Goal: Communication & Community: Answer question/provide support

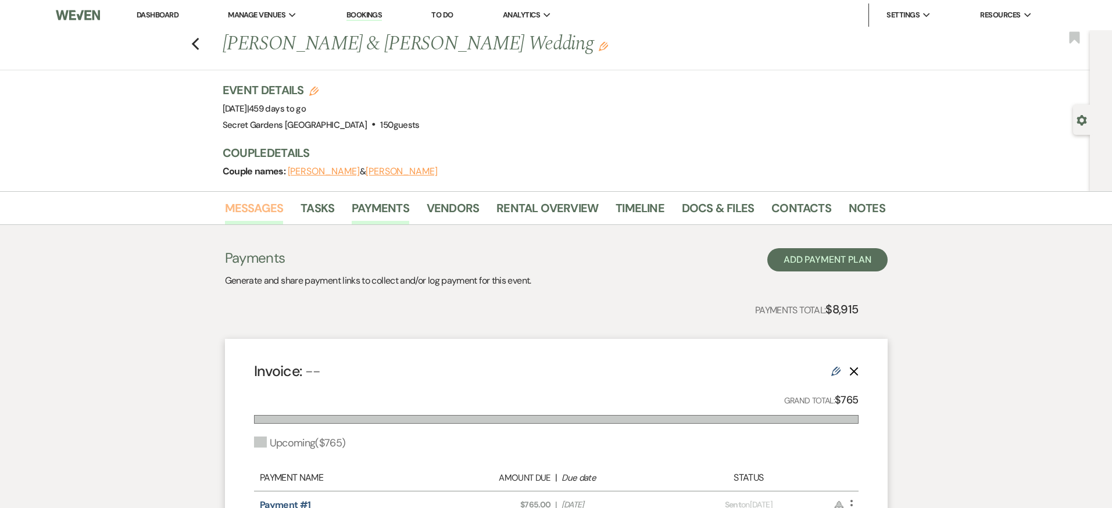
click at [259, 207] on link "Messages" at bounding box center [254, 212] width 59 height 26
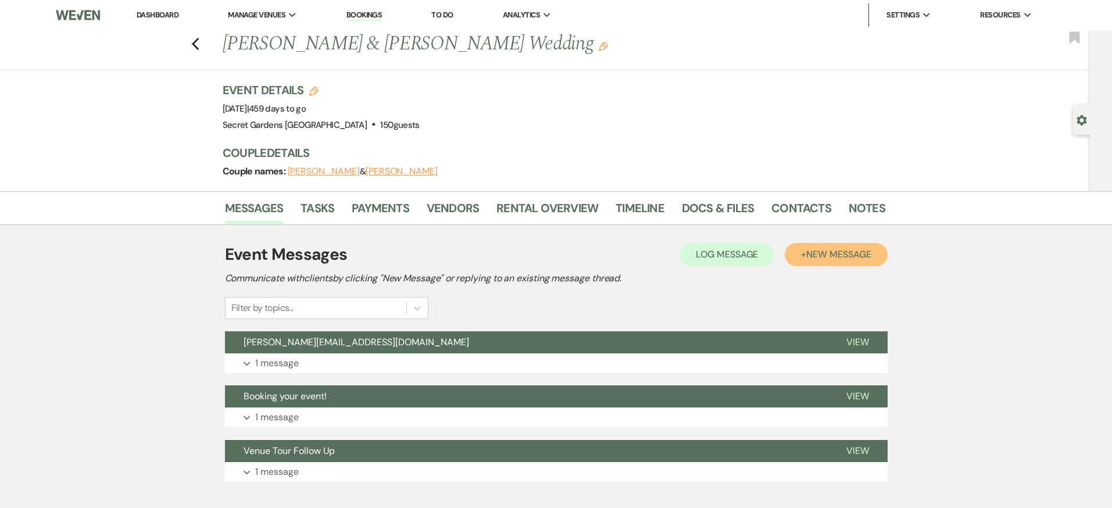
click at [846, 249] on span "New Message" at bounding box center [839, 254] width 65 height 12
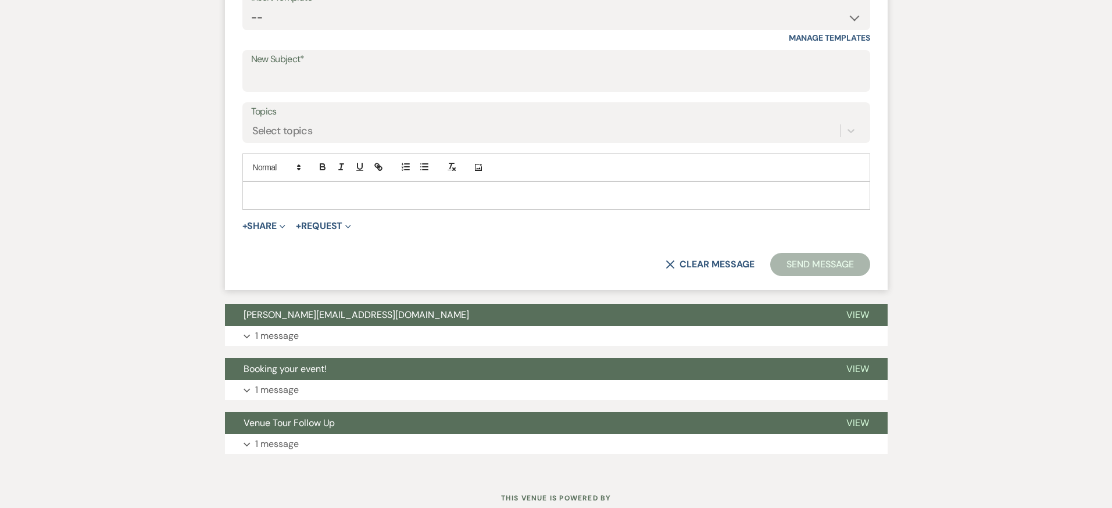
scroll to position [498, 0]
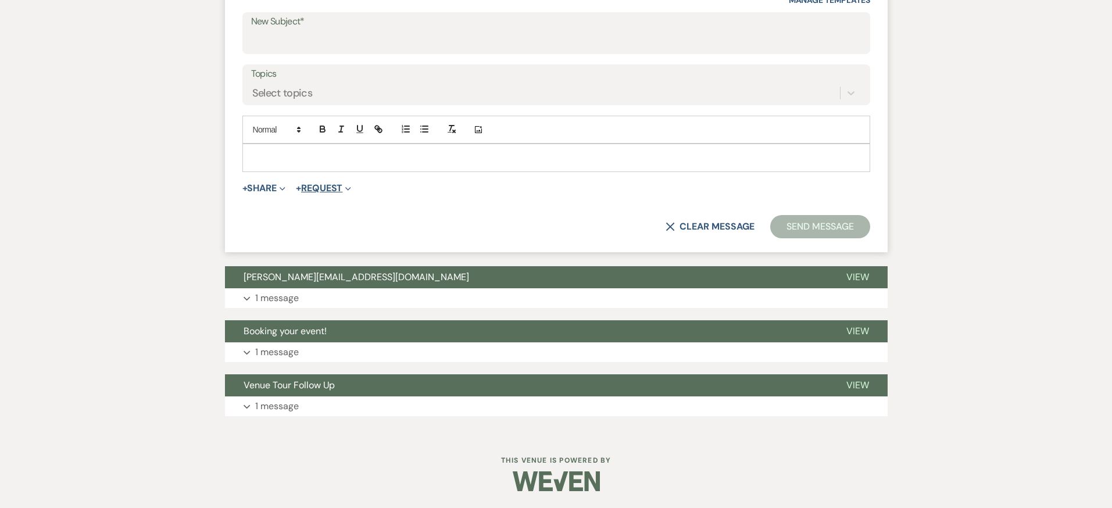
click at [316, 187] on button "+ Request Expand" at bounding box center [323, 188] width 55 height 9
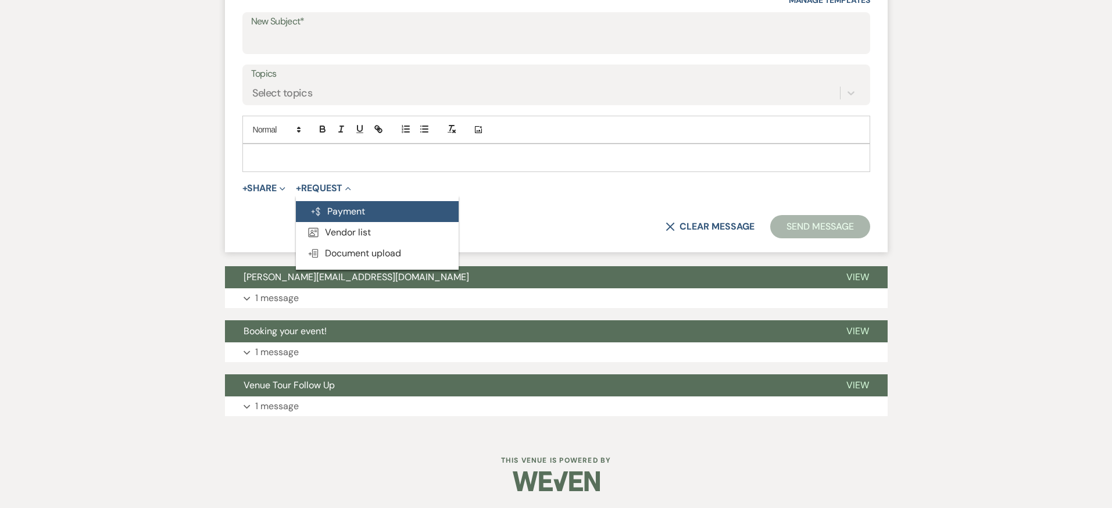
click at [320, 208] on use "button" at bounding box center [316, 211] width 9 height 9
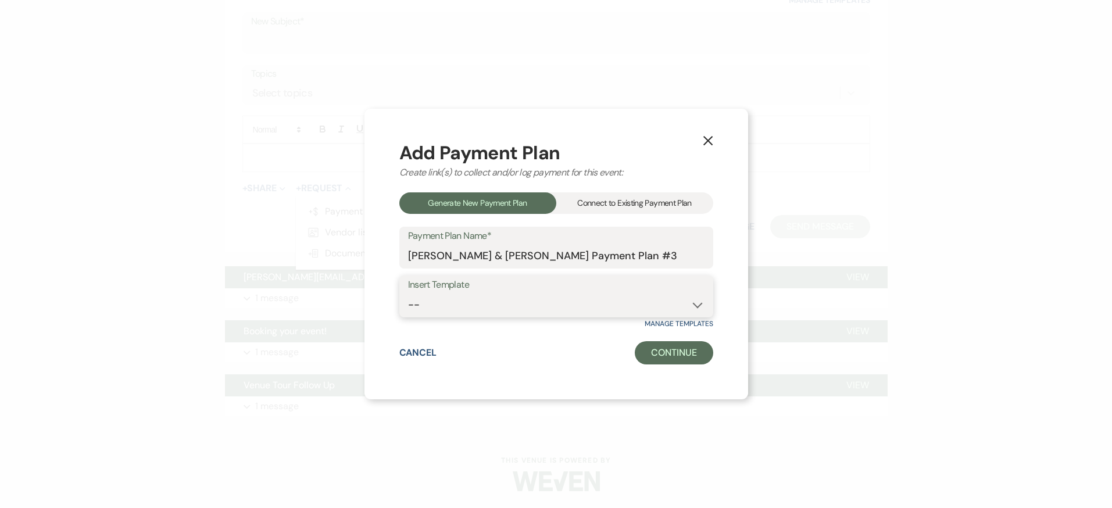
click at [695, 302] on select "-- Test Standard Payment Plan Balance Security Early Access Bridal Suite" at bounding box center [556, 305] width 297 height 23
select select "427"
click at [408, 294] on select "-- Test Standard Payment Plan Balance Security Early Access Bridal Suite" at bounding box center [556, 305] width 297 height 23
click at [498, 305] on select "-- Test Standard Payment Plan Balance Security Early Access Bridal Suite" at bounding box center [556, 305] width 297 height 23
click at [408, 294] on select "-- Test Standard Payment Plan Balance Security Early Access Bridal Suite" at bounding box center [556, 305] width 297 height 23
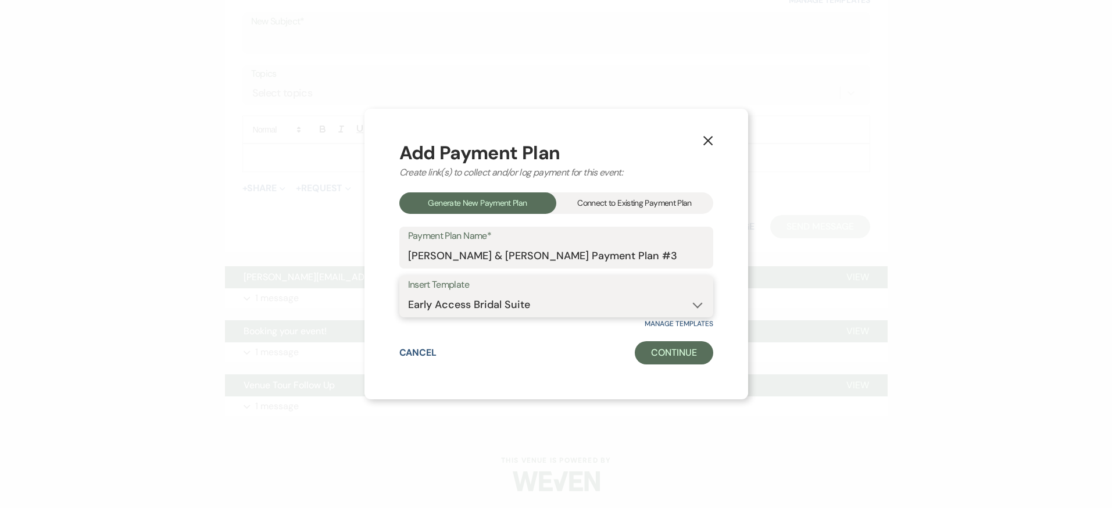
click at [531, 307] on select "-- Test Standard Payment Plan Balance Security Early Access Bridal Suite" at bounding box center [556, 305] width 297 height 23
click at [660, 254] on input "[PERSON_NAME] & [PERSON_NAME] Payment Plan #3" at bounding box center [556, 256] width 297 height 23
type input "[PERSON_NAME] & [PERSON_NAME] Early Access [PERSON_NAME] Suite #3"
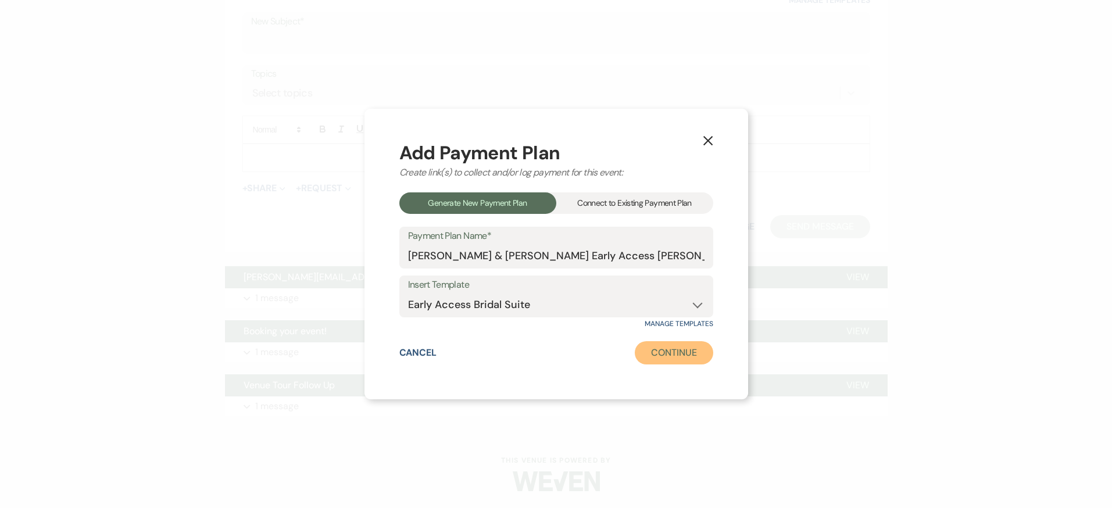
click at [681, 352] on button "Continue" at bounding box center [674, 352] width 78 height 23
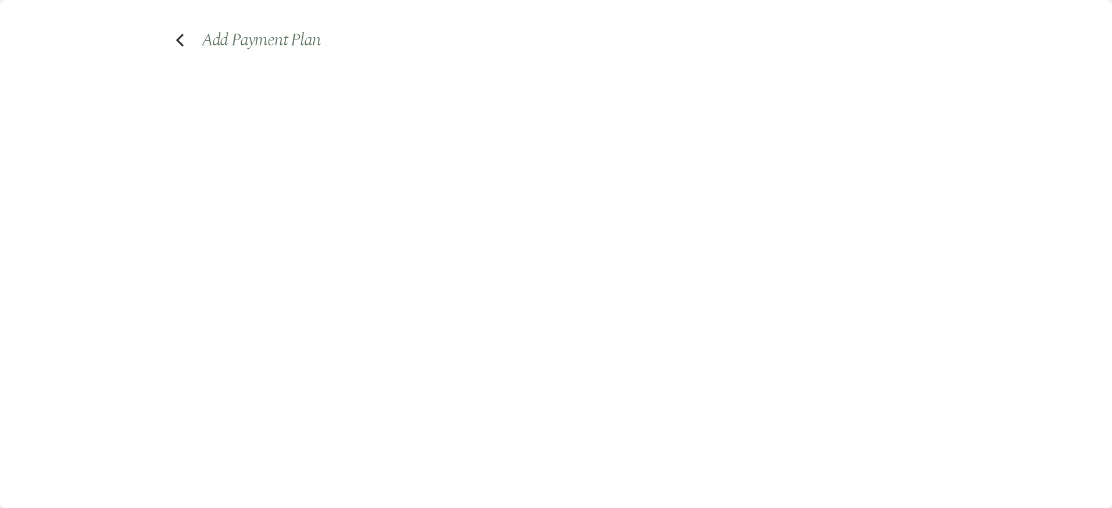
select select "2"
select select "percentage"
select select "true"
select select "client"
select select "days"
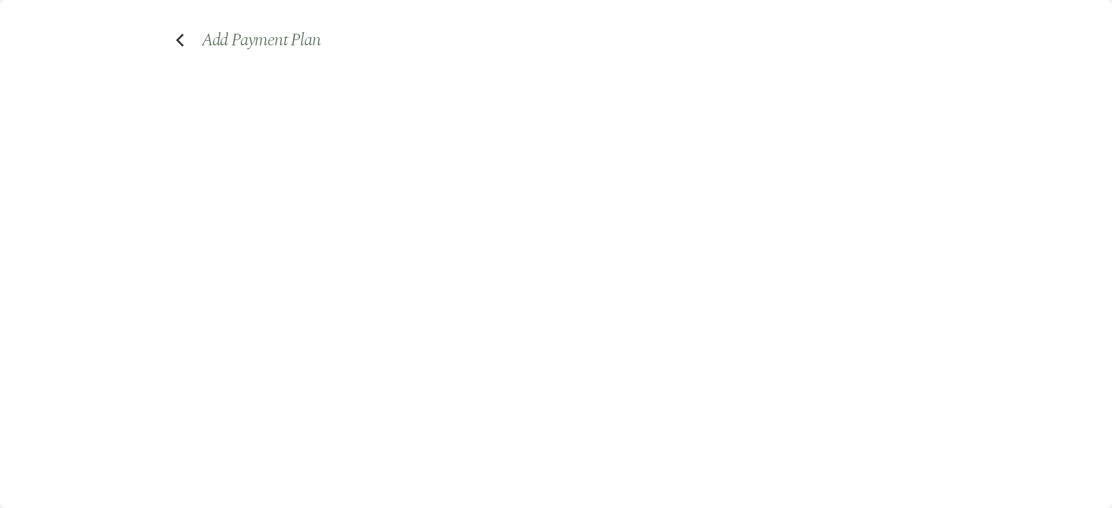
select select "afterDueDate"
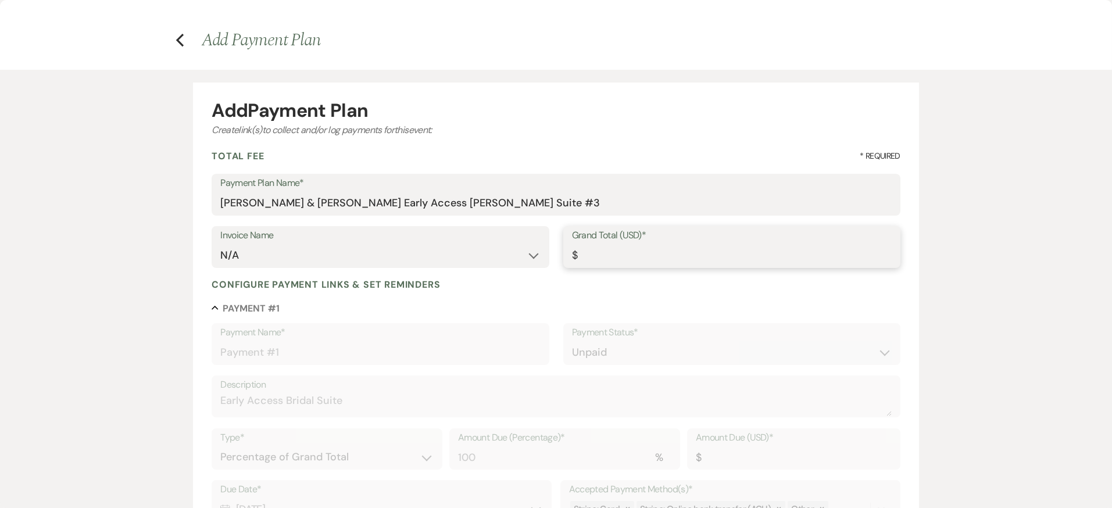
click at [641, 251] on input "Grand Total (USD)*" at bounding box center [732, 255] width 320 height 23
type input "5"
type input "5.00"
type input "51"
type input "51.00"
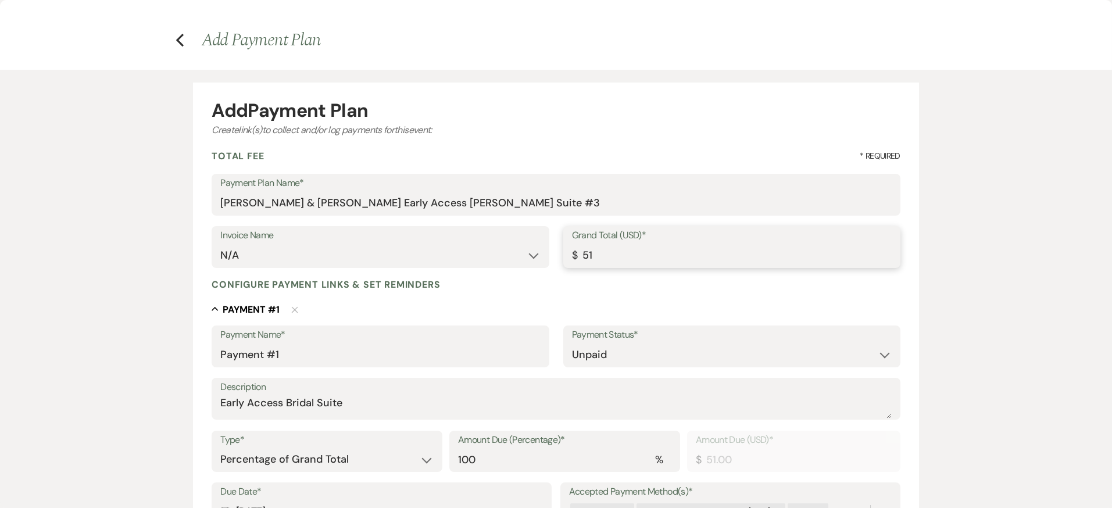
type input "510"
type input "510.00"
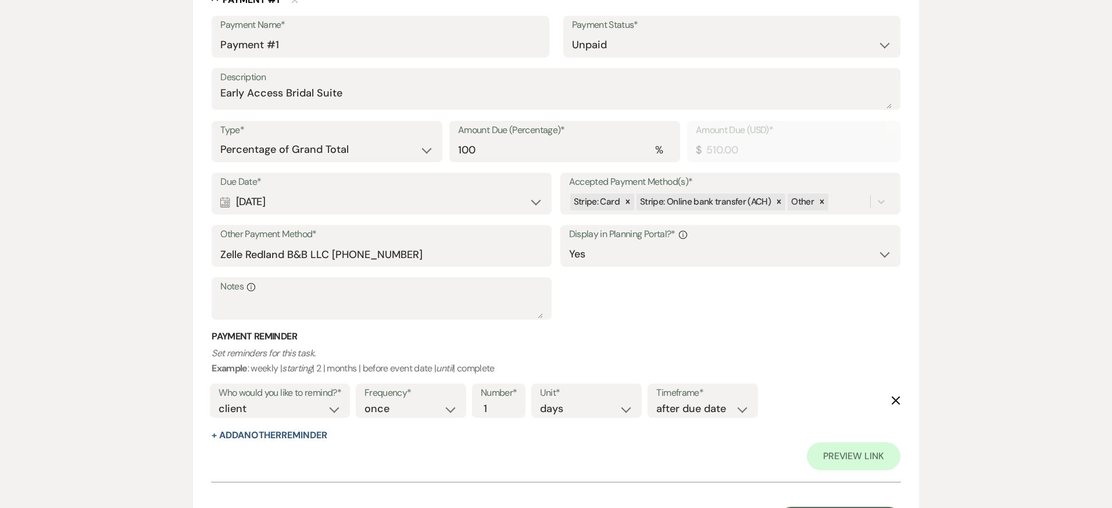
scroll to position [351, 0]
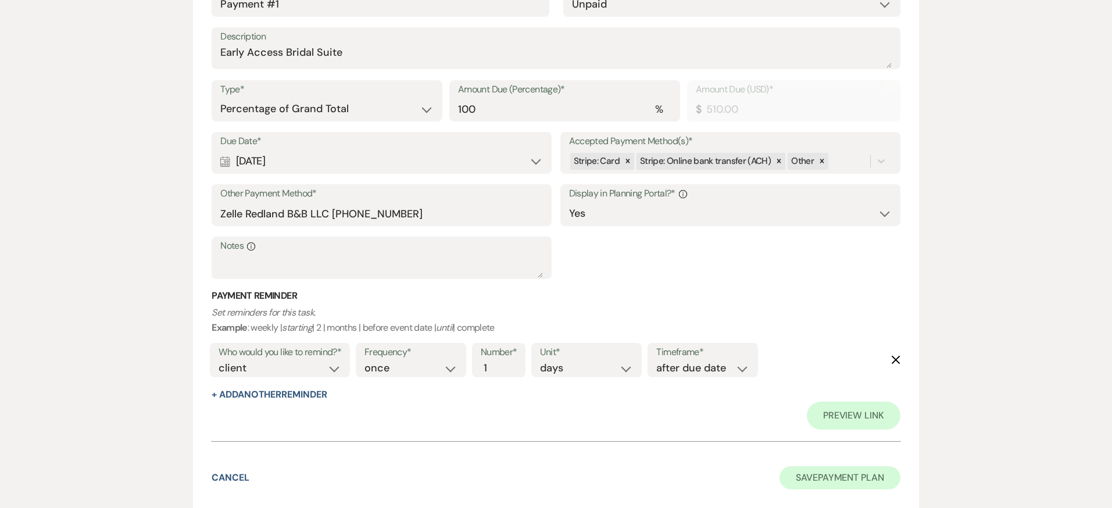
type input "510.00"
click at [873, 476] on button "Save Payment Plan" at bounding box center [840, 477] width 121 height 23
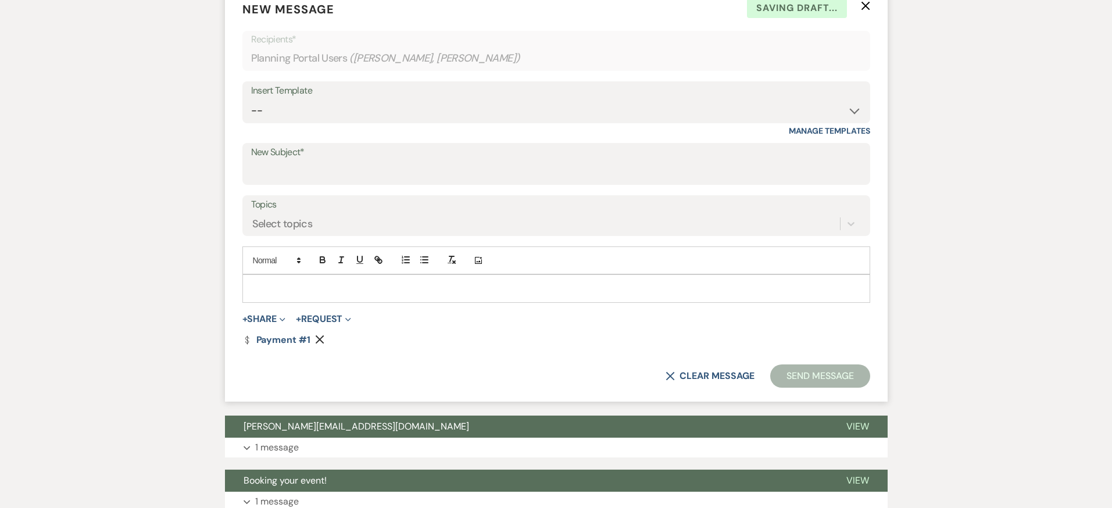
scroll to position [363, 0]
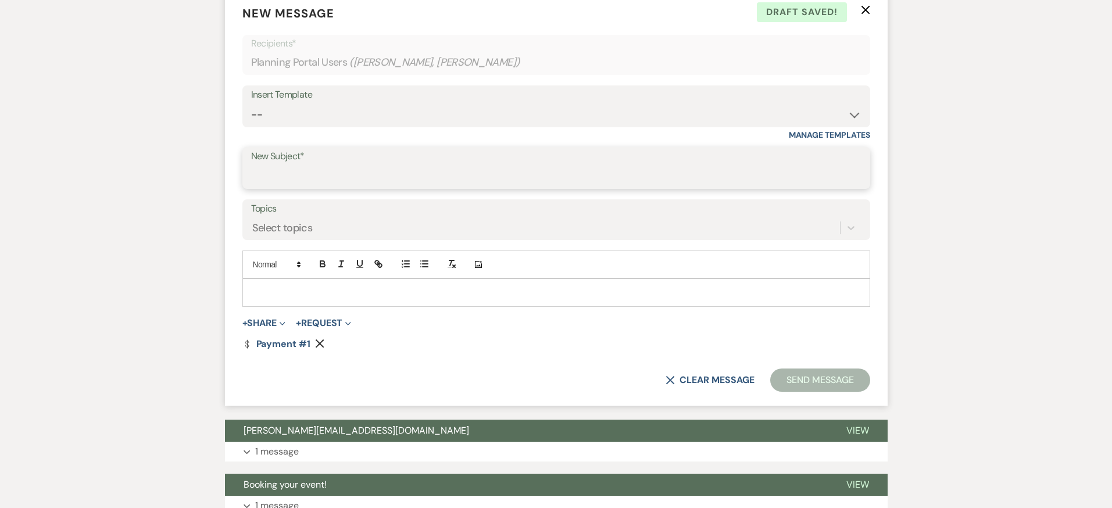
click at [411, 165] on input "New Subject*" at bounding box center [556, 176] width 611 height 23
type input "Early Access [PERSON_NAME] Suite"
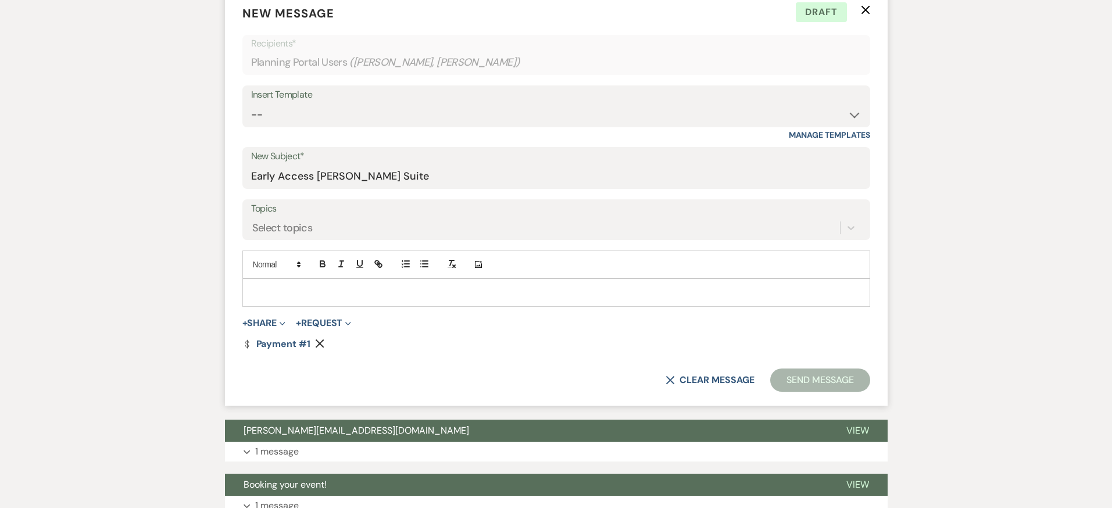
click at [347, 291] on p at bounding box center [556, 292] width 609 height 13
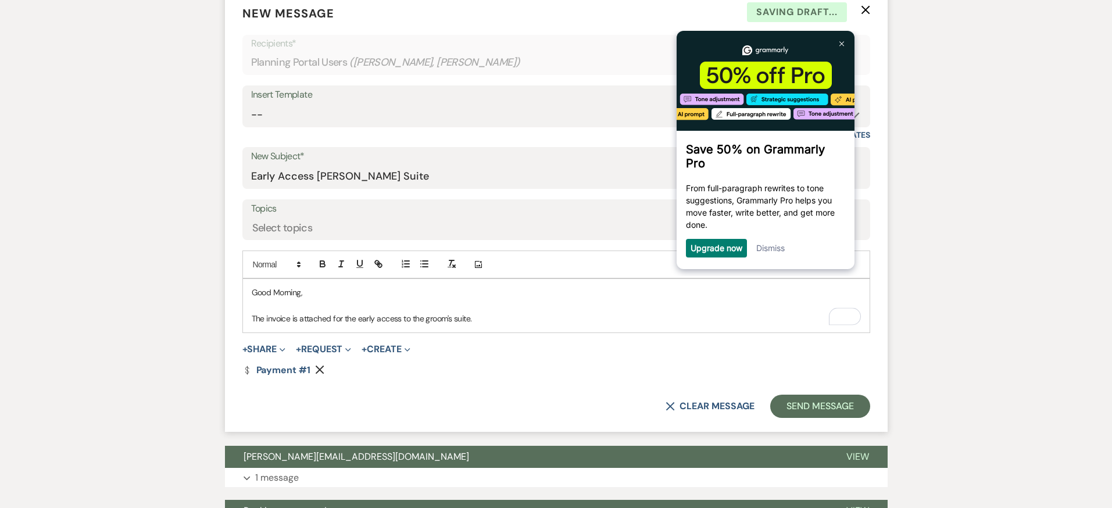
click at [490, 319] on p "The invoice is attached for the early access to the groom's suite." at bounding box center [556, 318] width 609 height 13
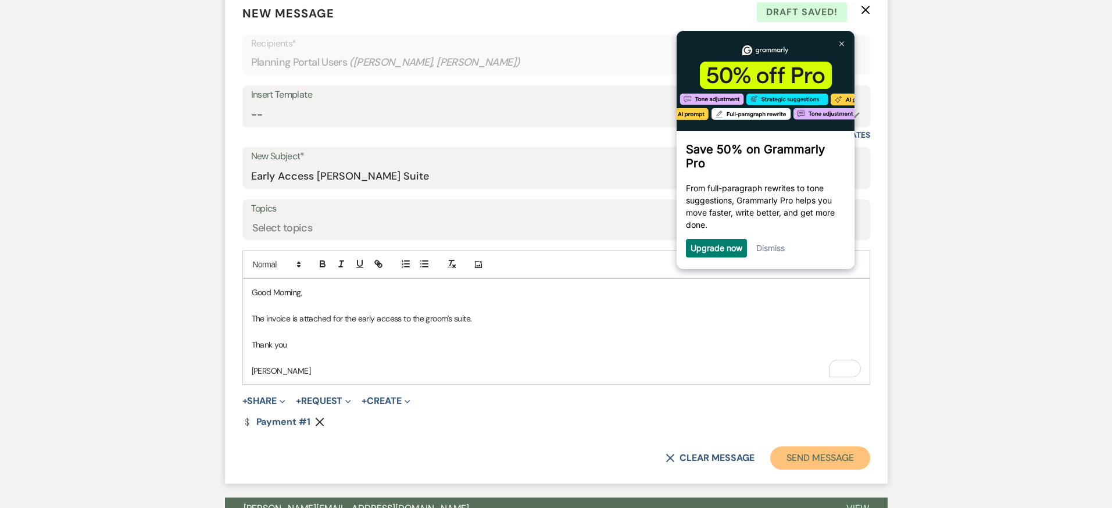
click at [823, 456] on button "Send Message" at bounding box center [820, 458] width 99 height 23
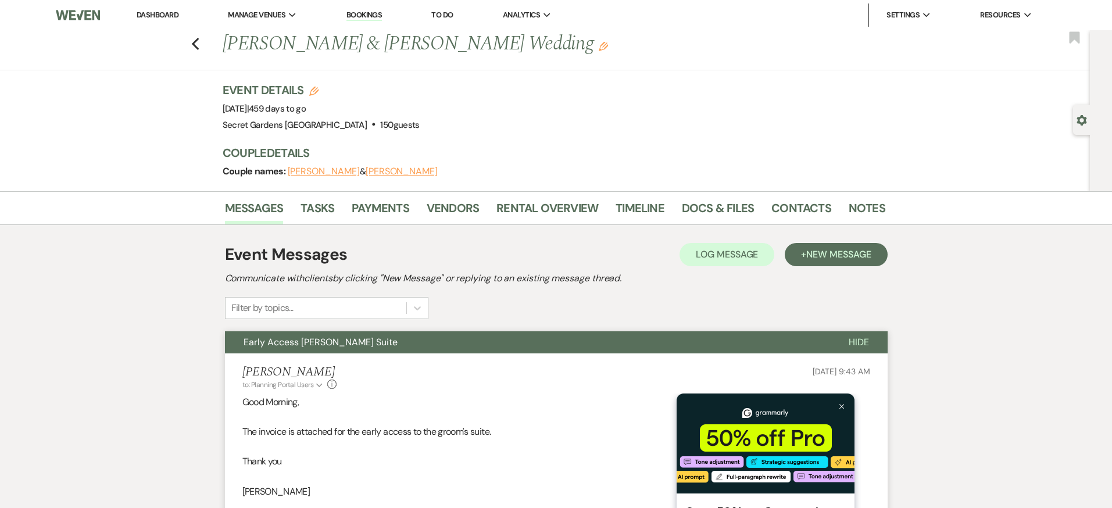
drag, startPoint x: 150, startPoint y: 13, endPoint x: 159, endPoint y: 13, distance: 9.3
click at [150, 13] on link "Dashboard" at bounding box center [158, 15] width 42 height 10
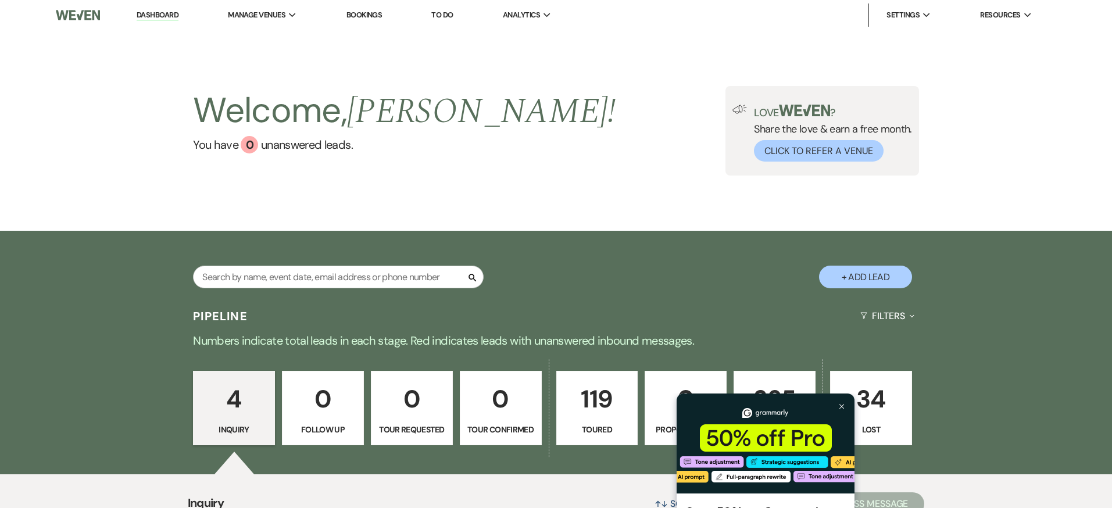
click at [596, 412] on p "119" at bounding box center [597, 399] width 67 height 39
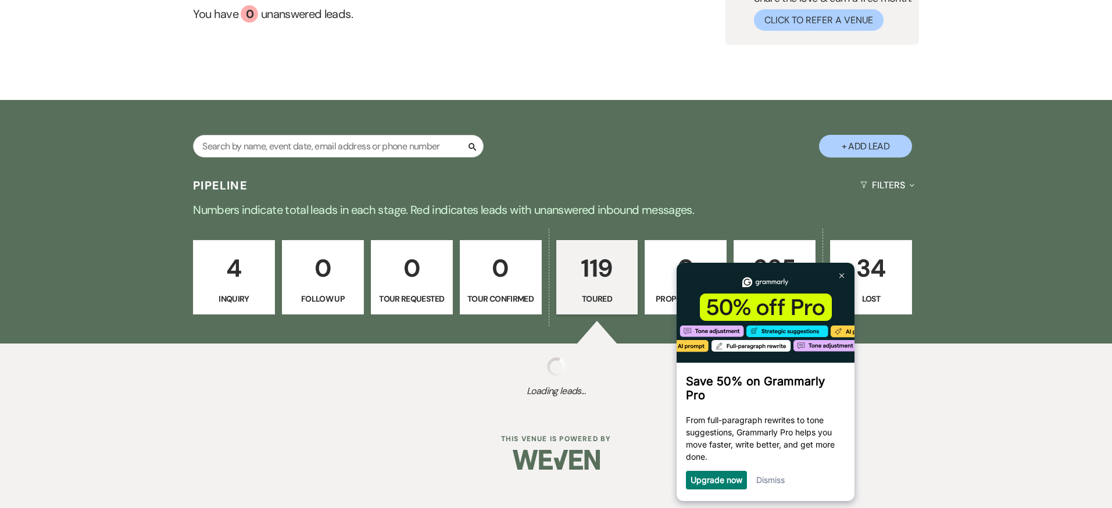
select select "5"
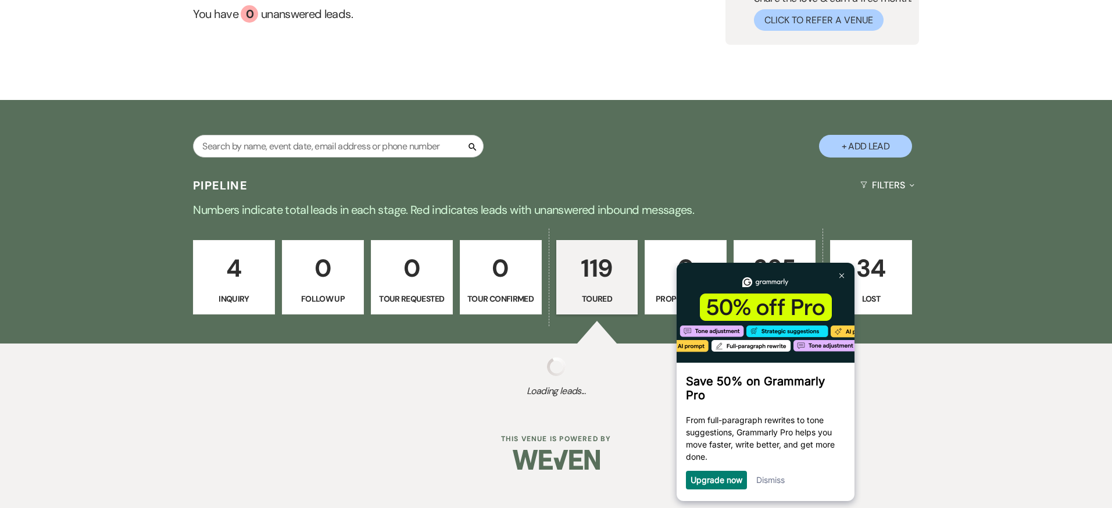
select select "5"
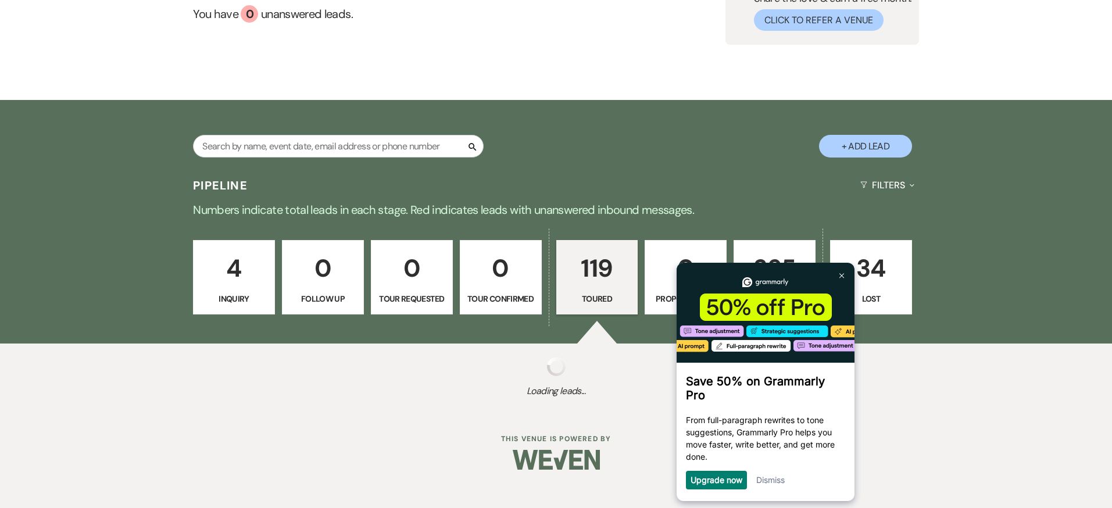
select select "5"
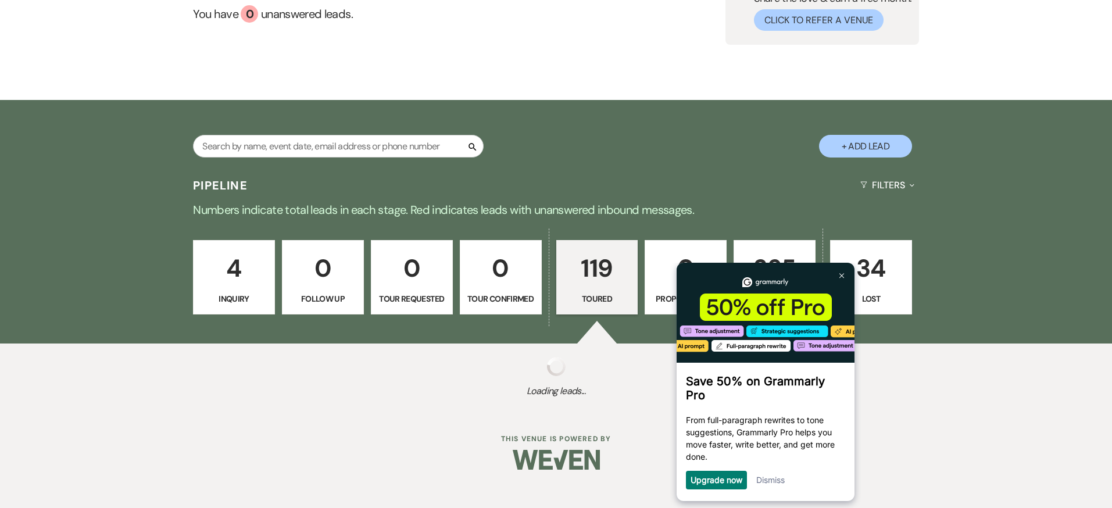
select select "5"
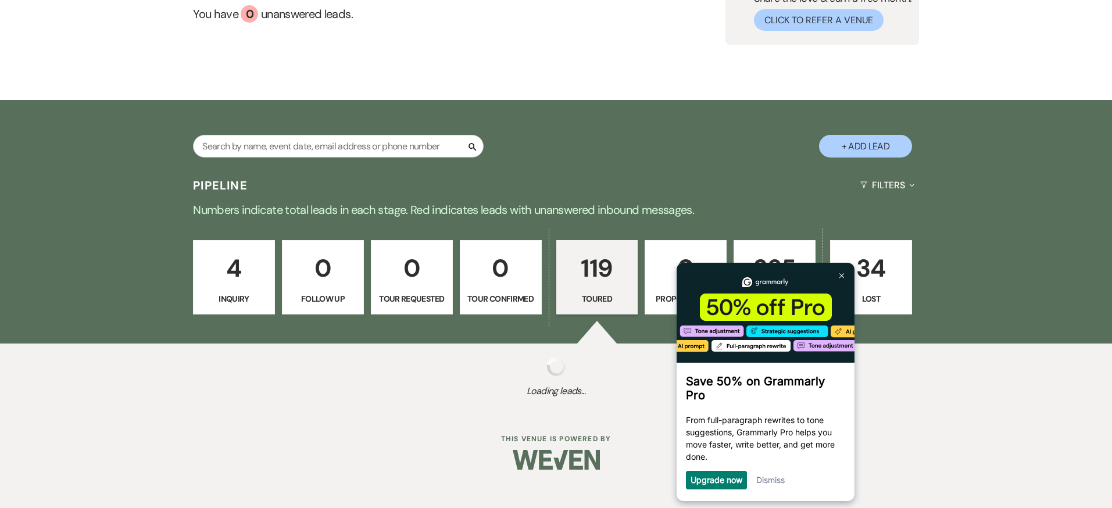
select select "5"
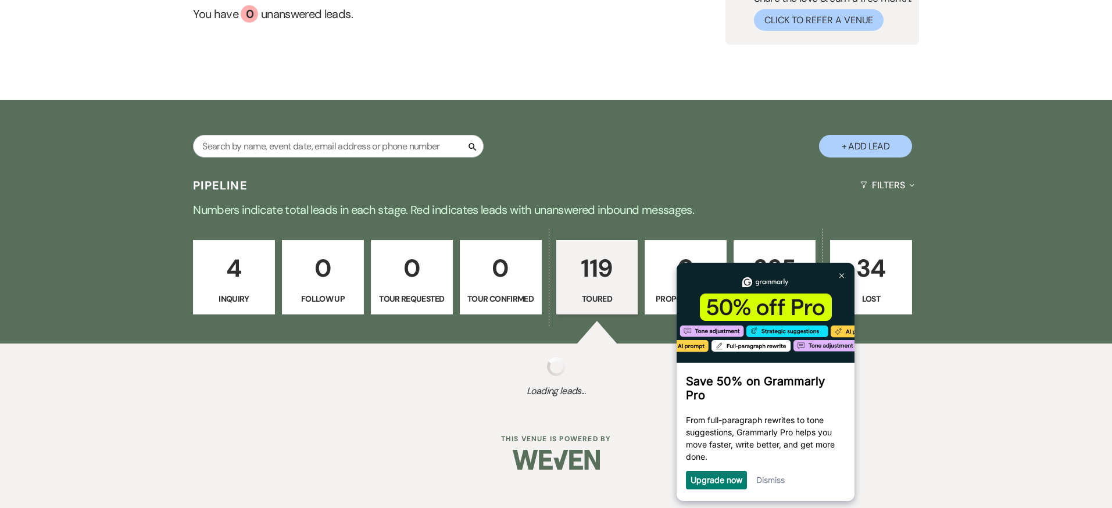
select select "5"
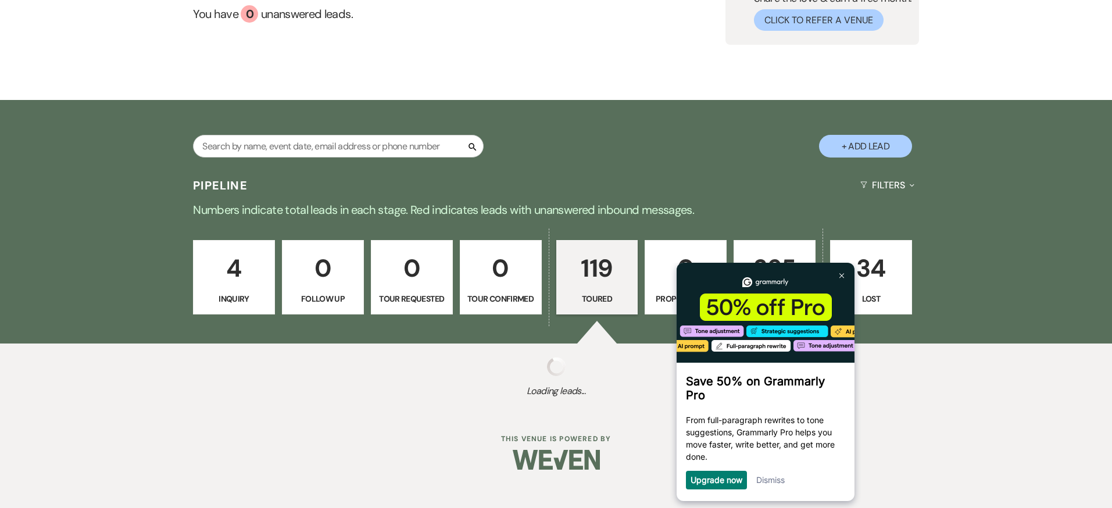
select select "5"
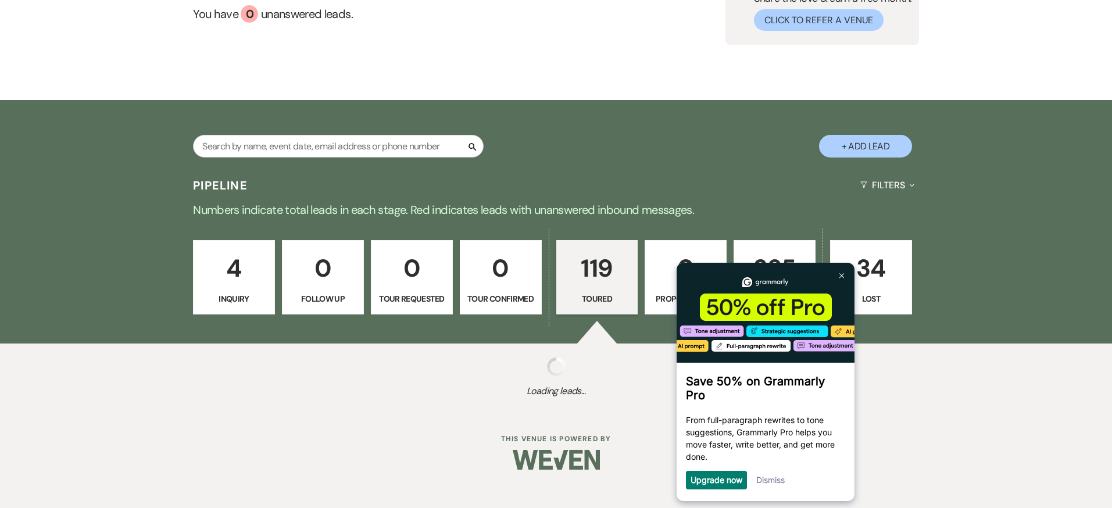
select select "5"
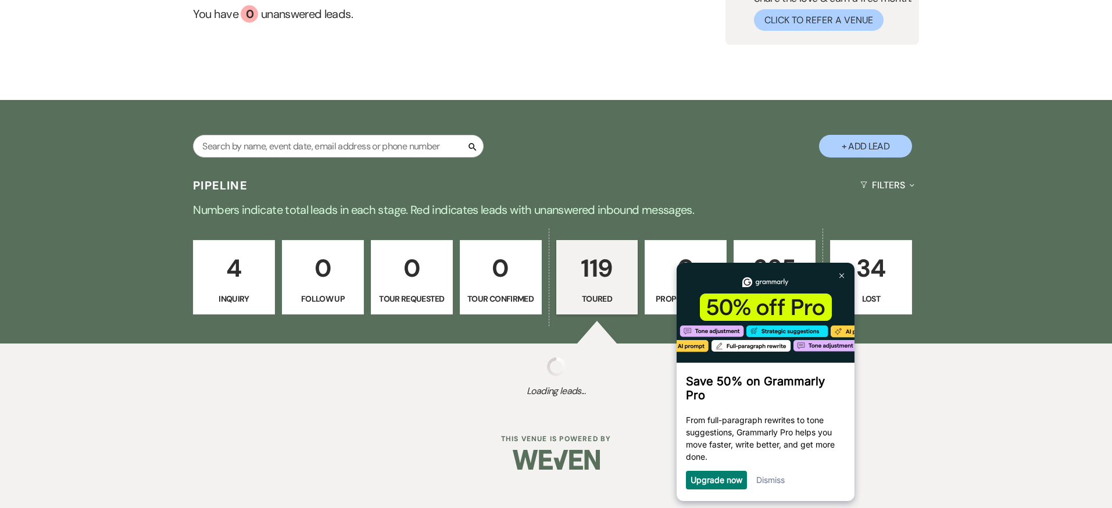
select select "5"
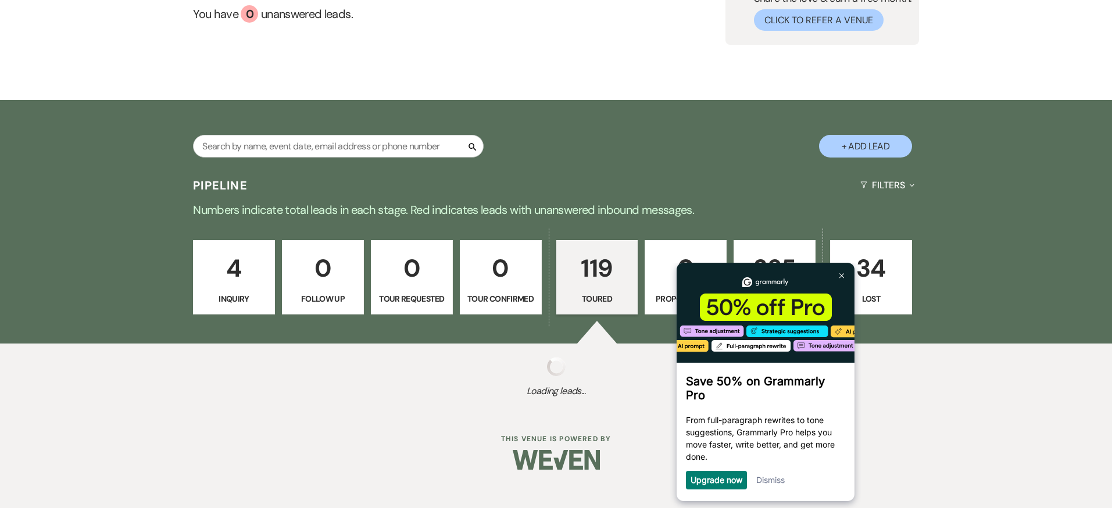
select select "5"
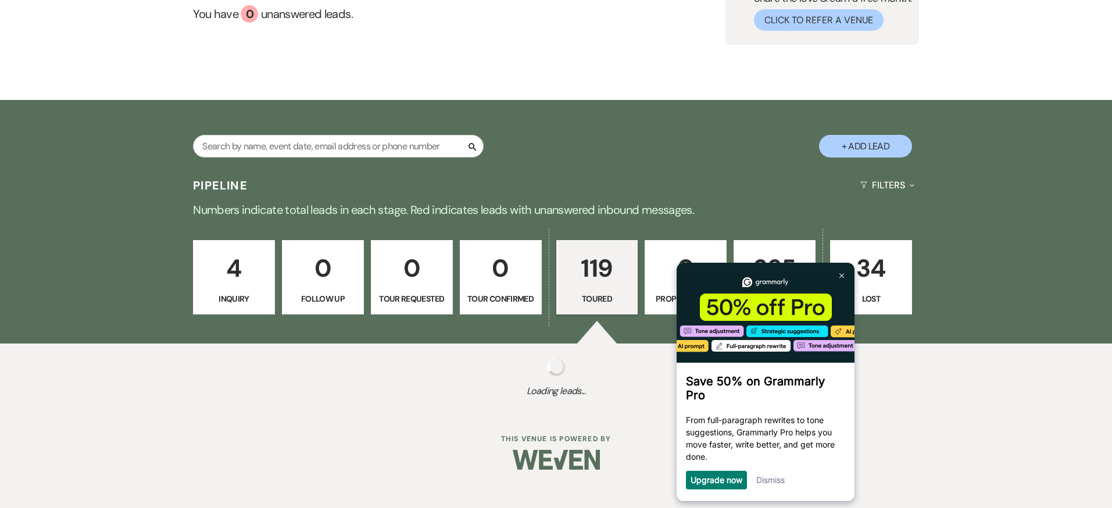
select select "5"
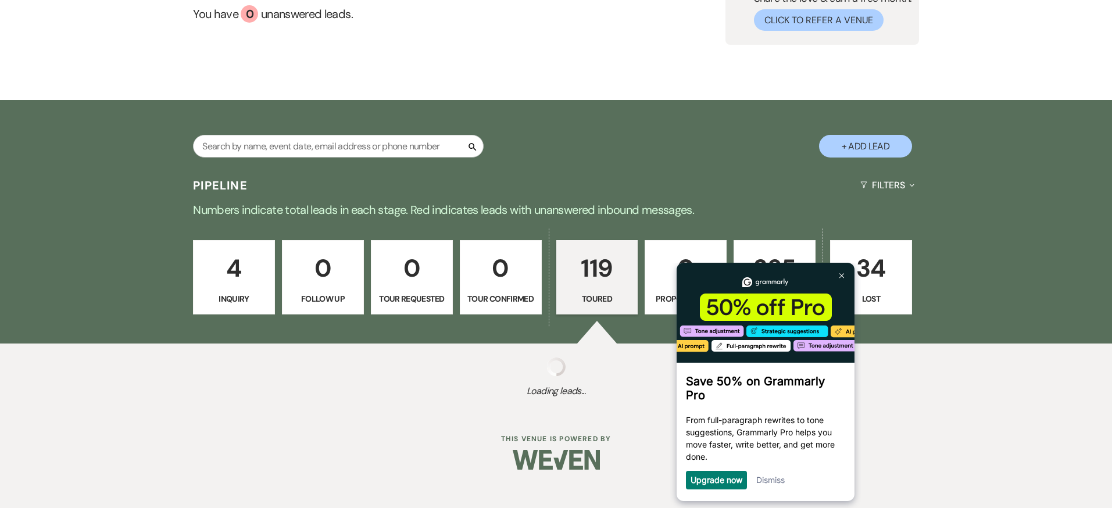
select select "5"
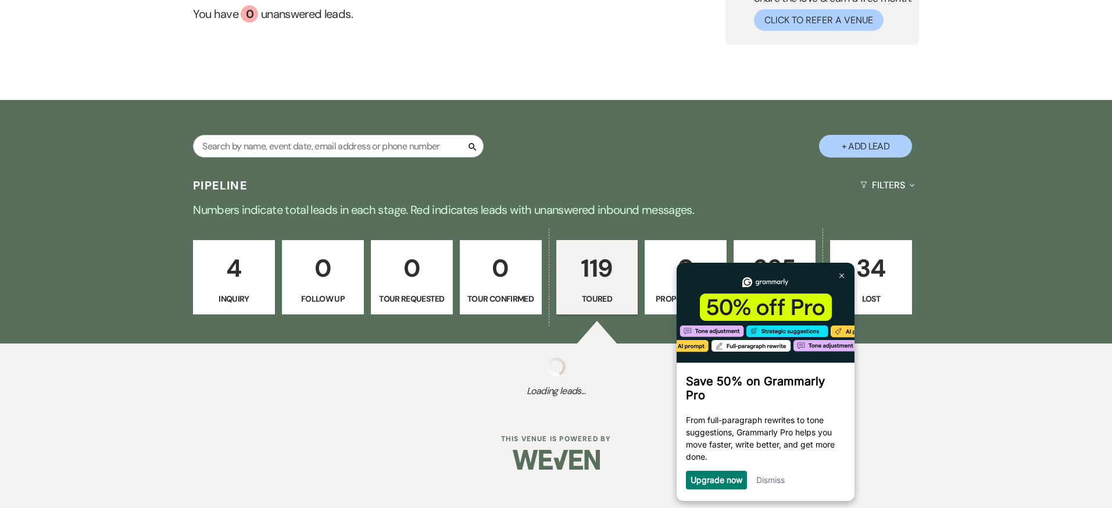
select select "5"
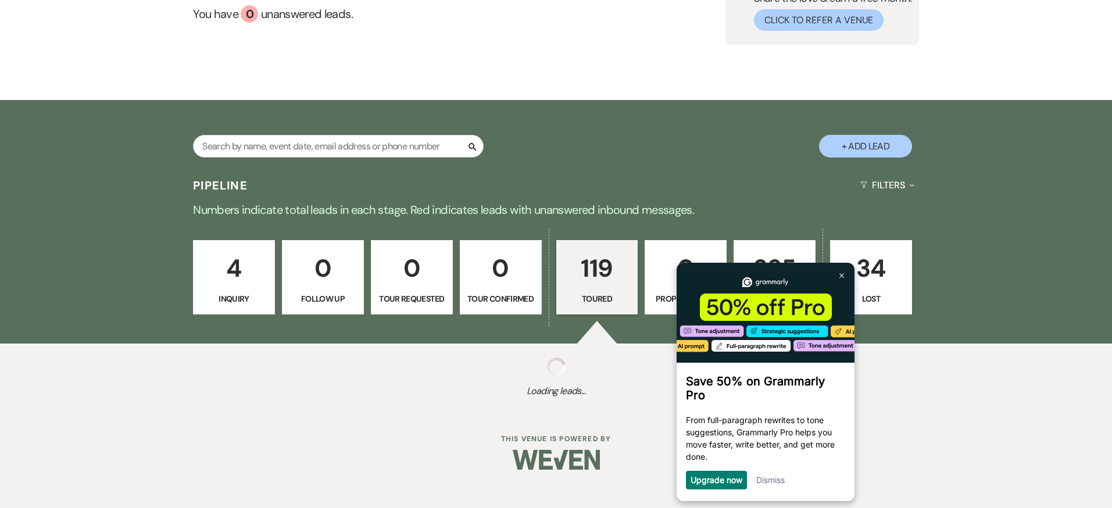
select select "5"
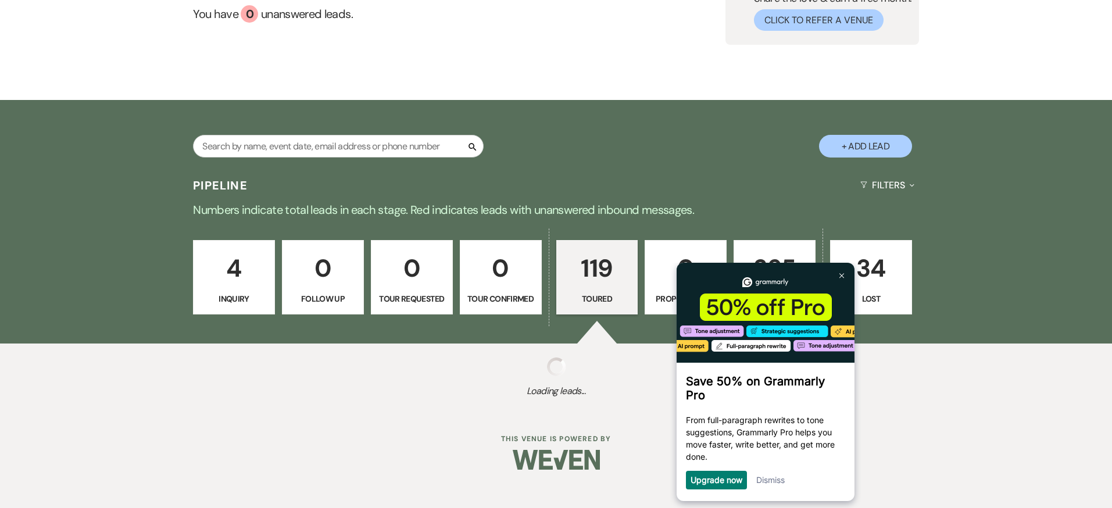
select select "5"
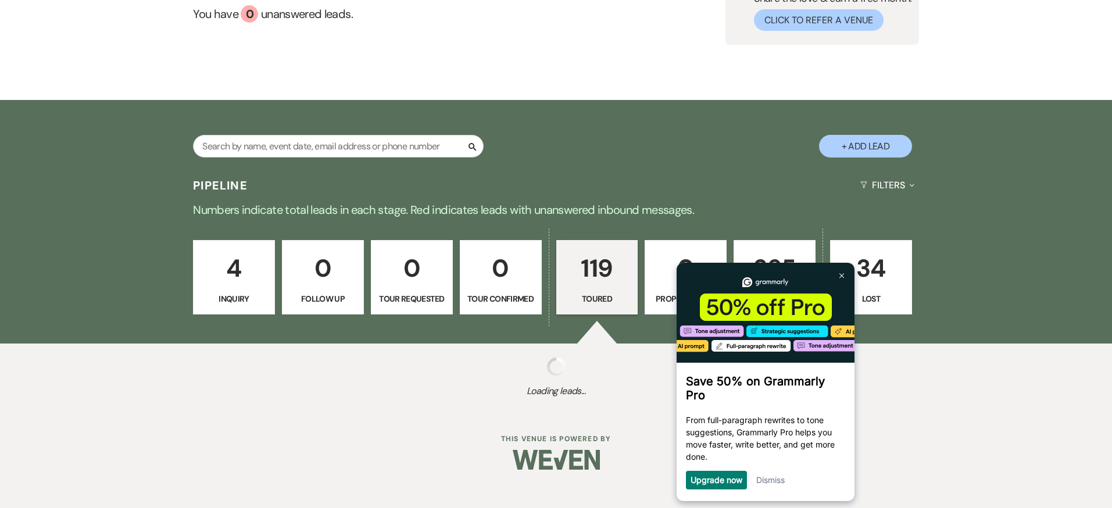
select select "5"
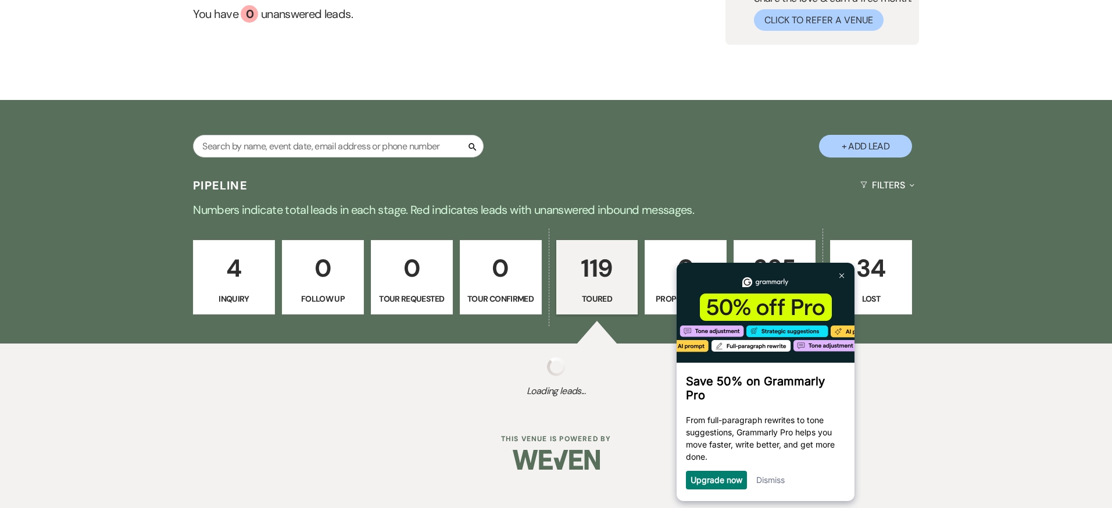
select select "5"
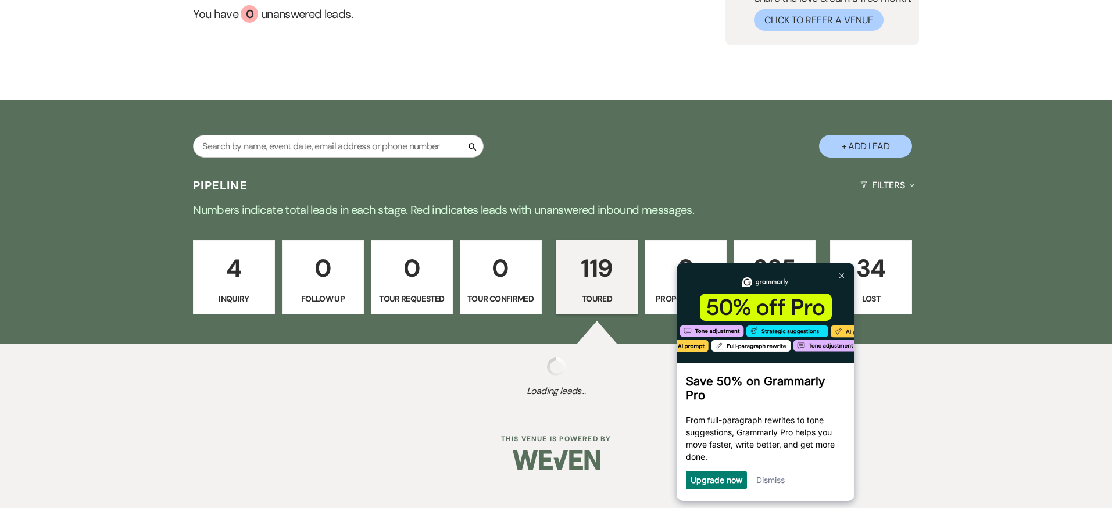
select select "5"
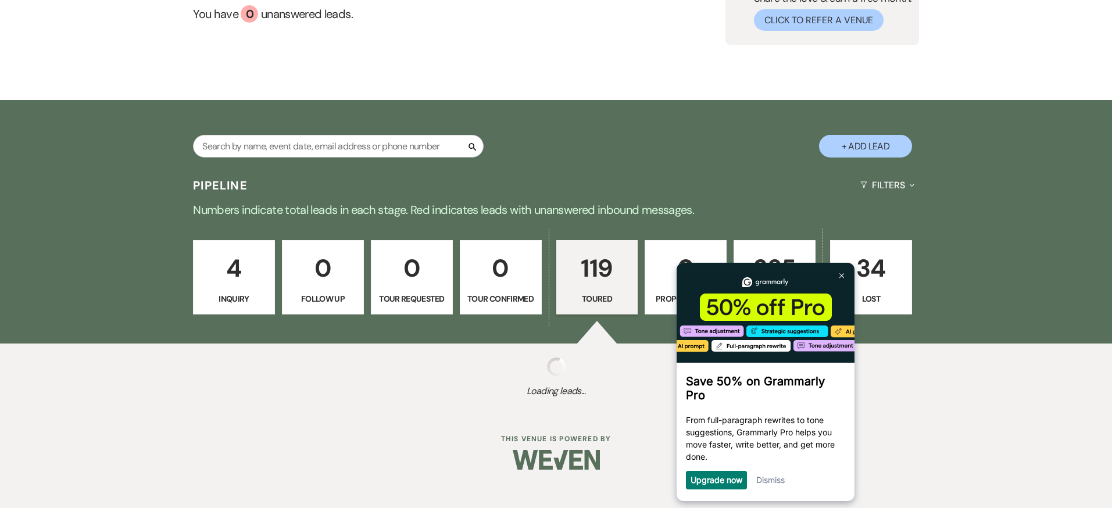
select select "5"
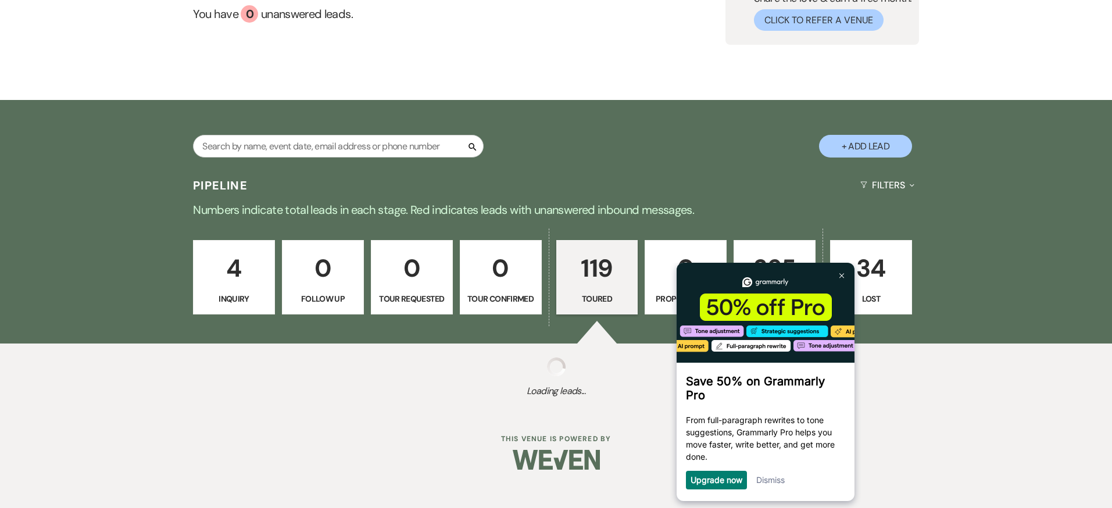
select select "5"
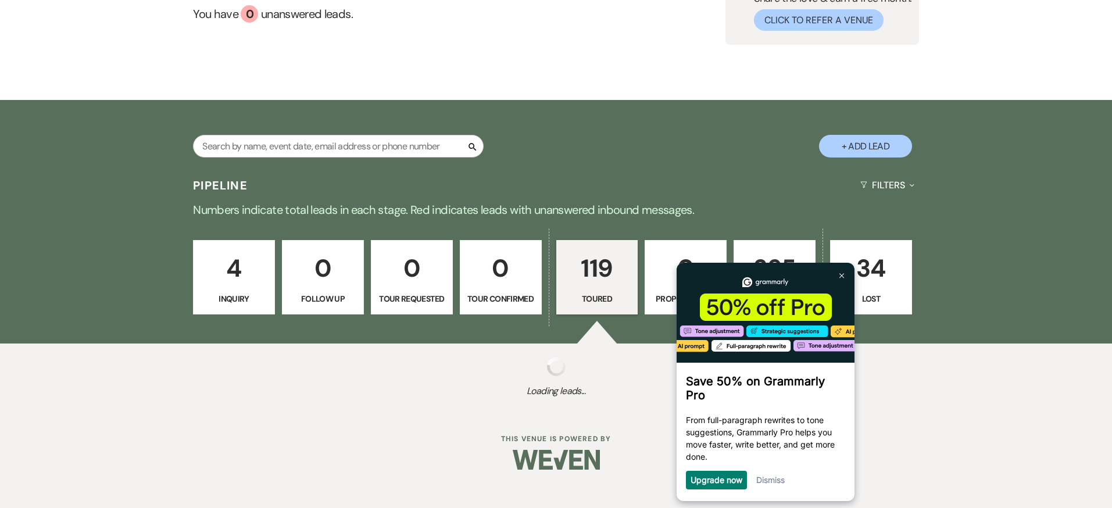
select select "5"
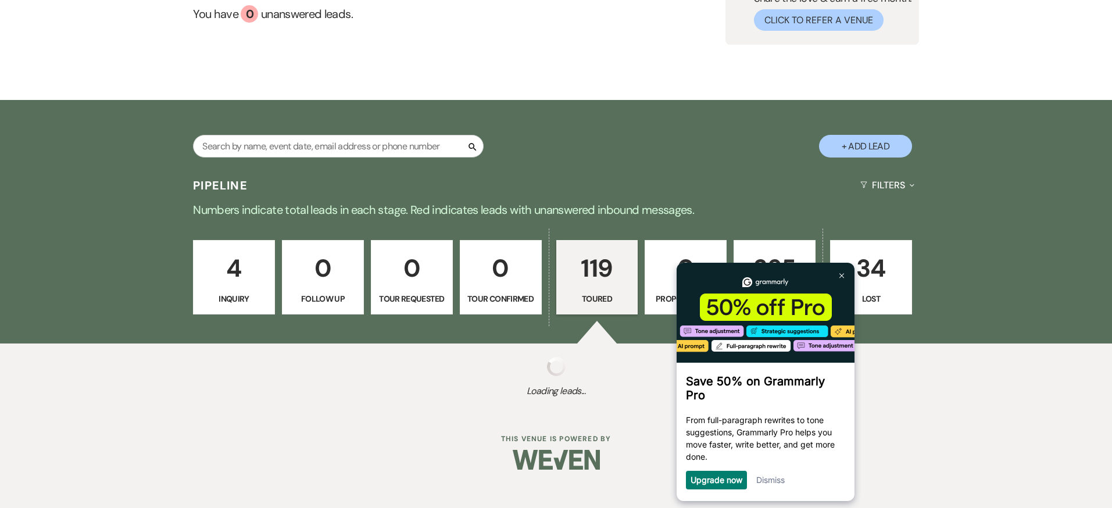
select select "5"
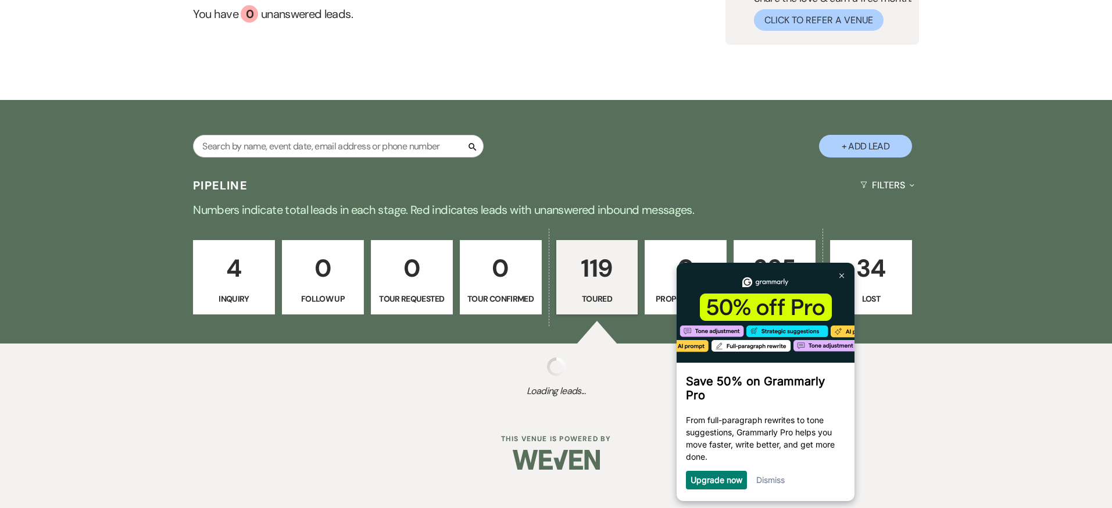
select select "5"
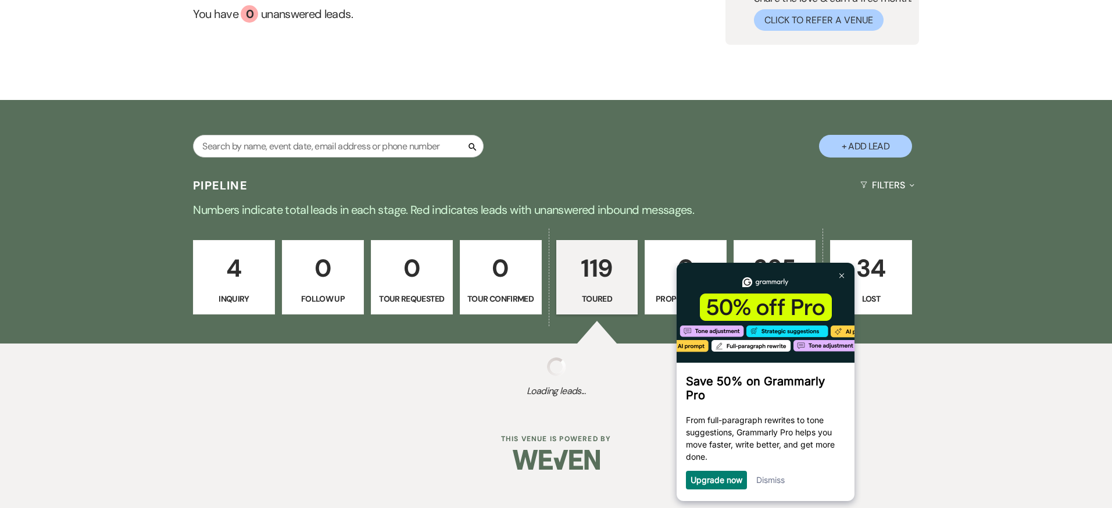
select select "5"
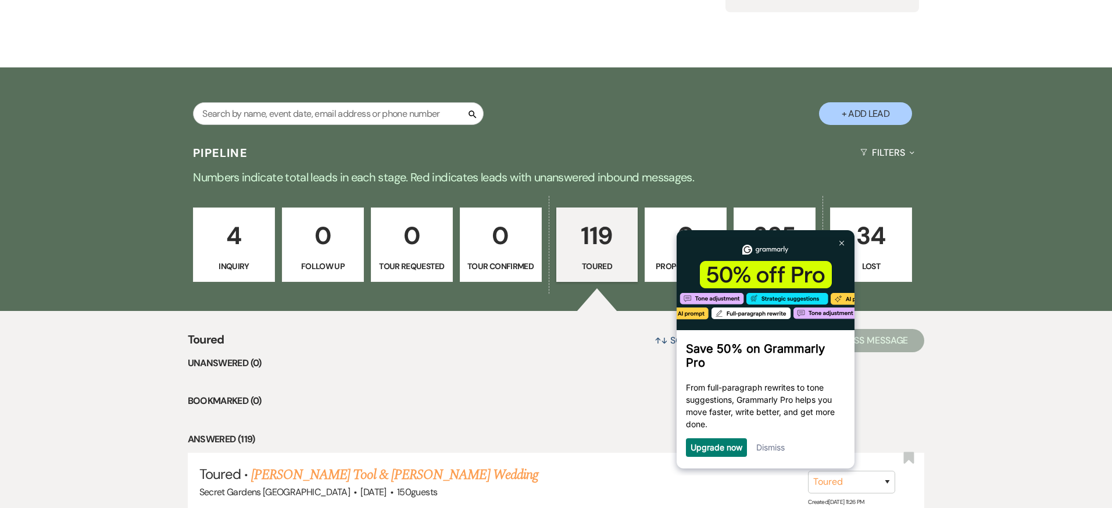
scroll to position [157, 0]
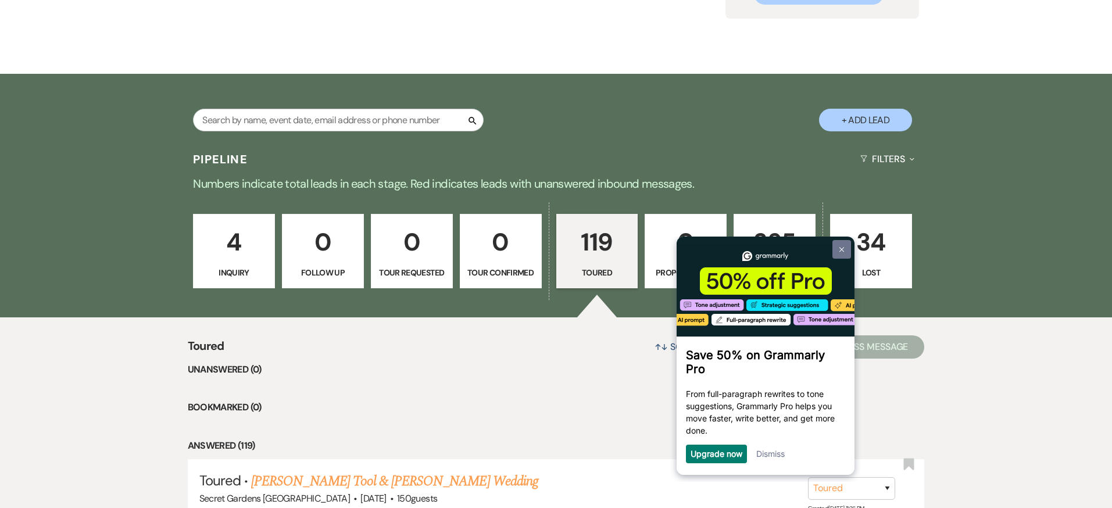
click at [842, 248] on img at bounding box center [841, 249] width 5 height 5
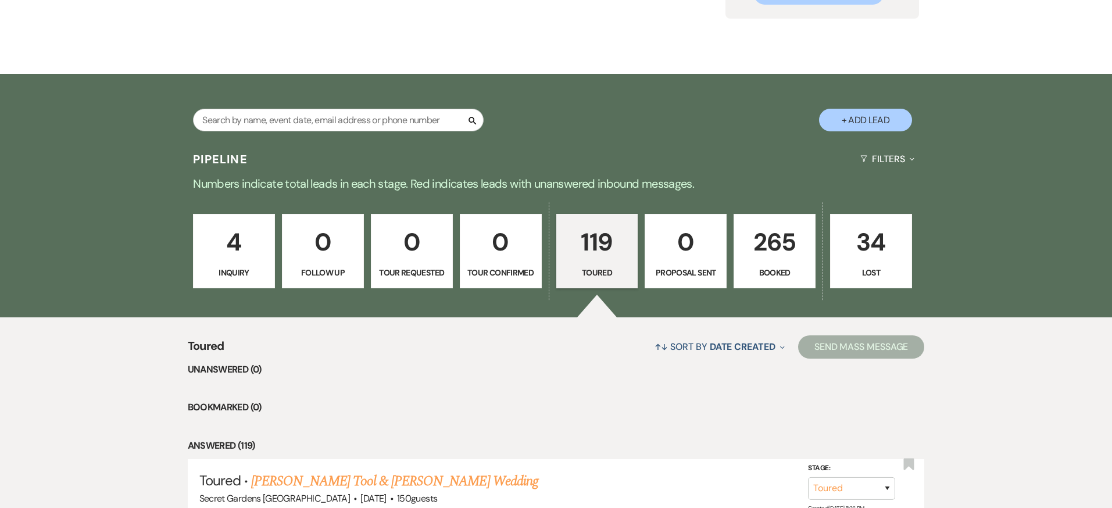
scroll to position [158, 0]
click at [871, 120] on button "+ Add Lead" at bounding box center [865, 119] width 93 height 23
select select "834"
